Goal: Navigation & Orientation: Go to known website

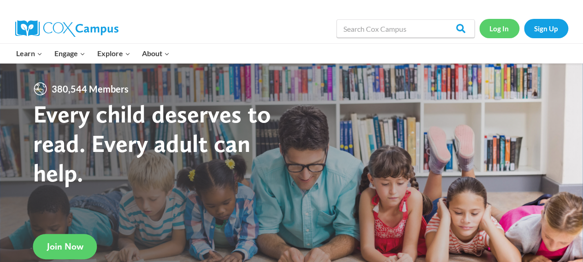
drag, startPoint x: 0, startPoint y: 0, endPoint x: 496, endPoint y: 27, distance: 496.8
click at [496, 27] on link "Log In" at bounding box center [499, 28] width 40 height 19
click at [496, 33] on link "Log In" at bounding box center [499, 28] width 40 height 19
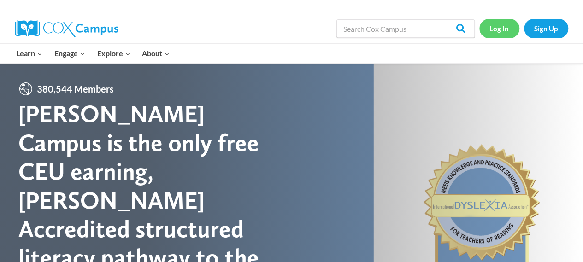
click at [502, 31] on link "Log In" at bounding box center [499, 28] width 40 height 19
